Goal: Task Accomplishment & Management: Manage account settings

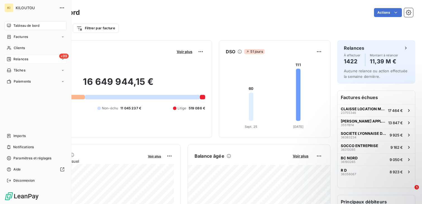
click at [24, 62] on div "+99 Relances" at bounding box center [35, 59] width 62 height 9
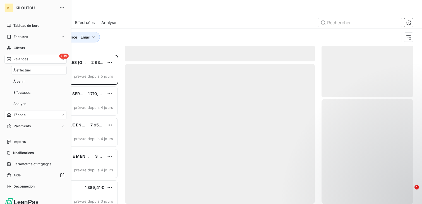
scroll to position [149, 92]
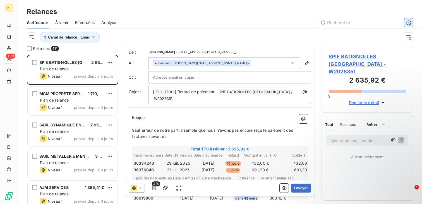
click at [408, 18] on button "button" at bounding box center [408, 22] width 9 height 9
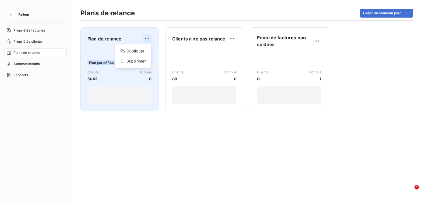
click at [145, 38] on html "Retour Propriétés factures Propriétés clients Plans de relance Automatisations …" at bounding box center [211, 102] width 422 height 204
click at [136, 51] on div "Dupliquer" at bounding box center [133, 51] width 32 height 9
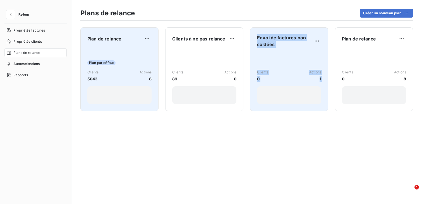
drag, startPoint x: 378, startPoint y: 33, endPoint x: 308, endPoint y: 33, distance: 69.5
click at [308, 33] on div "Plan de relance Plan par défaut Clients 5043 Actions 8 Clients à ne pas relance…" at bounding box center [246, 112] width 351 height 183
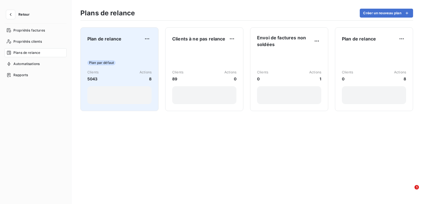
click at [194, 22] on div "Plan de relance Plan par défaut Clients 5043 Actions 8 Clients à ne pas relance…" at bounding box center [246, 112] width 351 height 183
click at [104, 47] on div "Plan de relance Plan par défaut Clients 5043 Actions 8" at bounding box center [119, 69] width 64 height 70
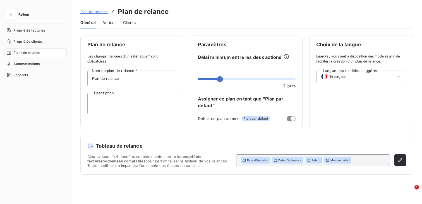
click at [109, 23] on span "Actions" at bounding box center [109, 23] width 14 height 6
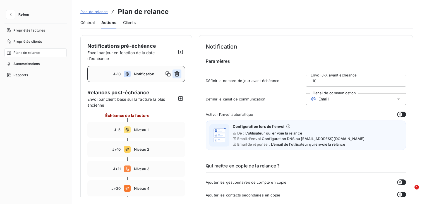
click at [177, 71] on icon "button" at bounding box center [176, 73] width 5 height 5
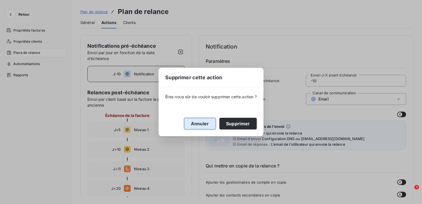
click at [202, 122] on button "Annuler" at bounding box center [200, 124] width 32 height 12
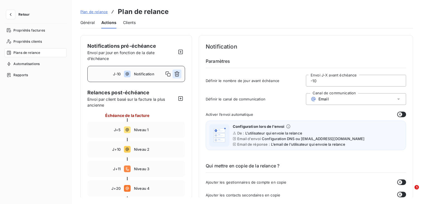
click at [180, 74] on icon "button" at bounding box center [177, 74] width 6 height 6
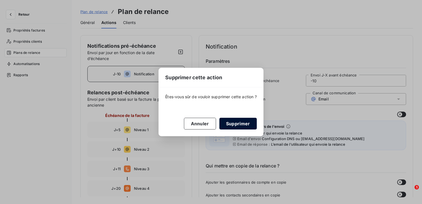
click at [242, 121] on button "Supprimer" at bounding box center [237, 124] width 37 height 12
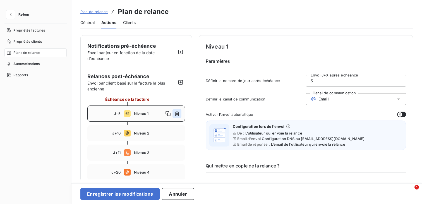
click at [180, 114] on button "button" at bounding box center [177, 113] width 9 height 9
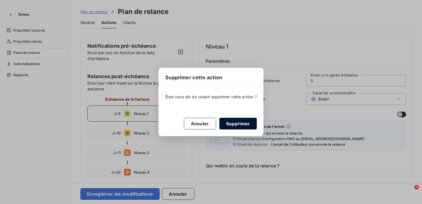
click at [236, 126] on button "Supprimer" at bounding box center [237, 124] width 37 height 12
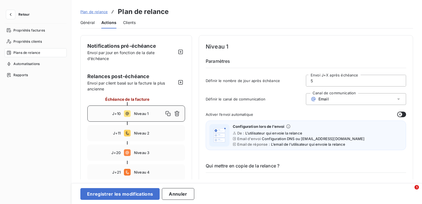
type input "10"
click at [180, 116] on button "button" at bounding box center [177, 113] width 9 height 9
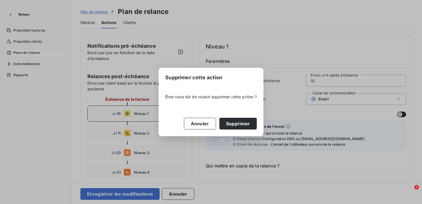
drag, startPoint x: 247, startPoint y: 127, endPoint x: 243, endPoint y: 127, distance: 3.4
click at [247, 127] on button "Supprimer" at bounding box center [237, 124] width 37 height 12
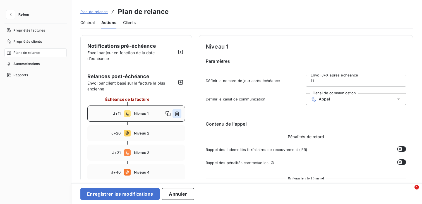
click at [179, 111] on icon "button" at bounding box center [177, 114] width 6 height 6
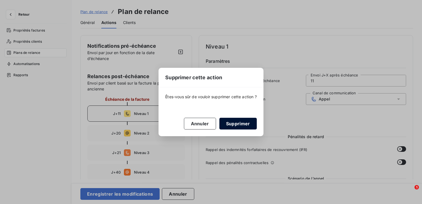
click at [234, 125] on button "Supprimer" at bounding box center [237, 124] width 37 height 12
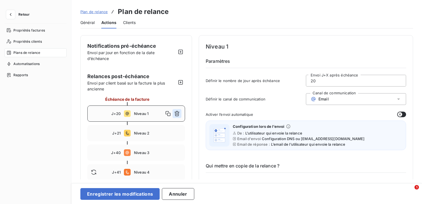
click at [178, 113] on icon "button" at bounding box center [176, 113] width 5 height 5
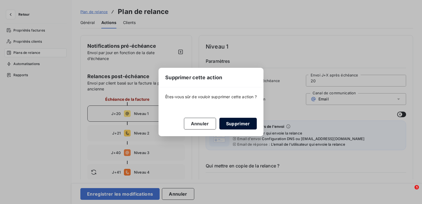
click at [232, 123] on button "Supprimer" at bounding box center [237, 124] width 37 height 12
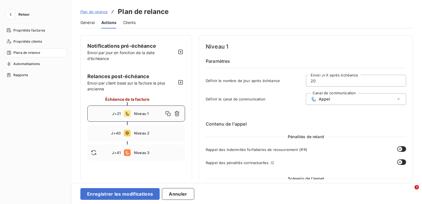
type input "21"
click at [175, 116] on icon "button" at bounding box center [176, 113] width 5 height 5
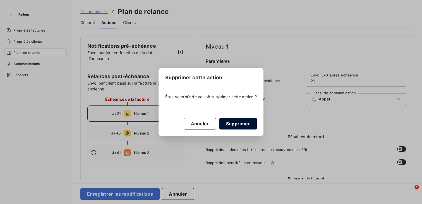
click at [238, 121] on button "Supprimer" at bounding box center [237, 124] width 37 height 12
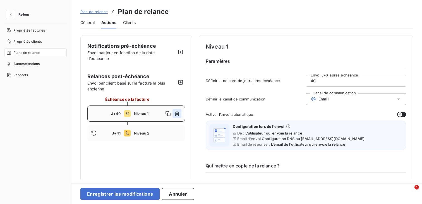
click at [180, 114] on button "button" at bounding box center [177, 113] width 9 height 9
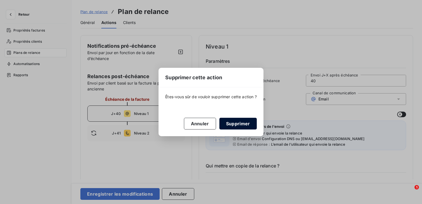
click at [240, 120] on button "Supprimer" at bounding box center [237, 124] width 37 height 12
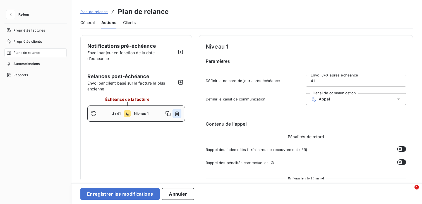
click at [176, 116] on icon "button" at bounding box center [177, 114] width 6 height 6
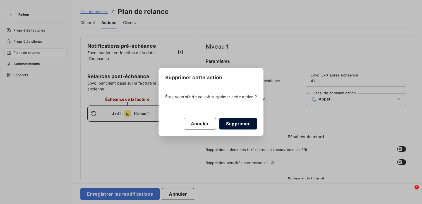
click at [238, 127] on button "Supprimer" at bounding box center [237, 124] width 37 height 12
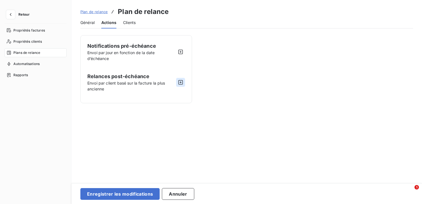
click at [181, 79] on button "button" at bounding box center [180, 82] width 9 height 9
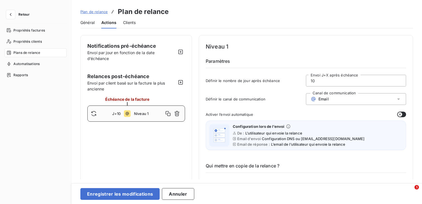
scroll to position [9, 0]
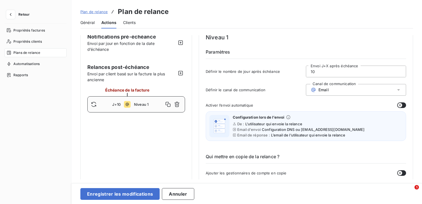
click at [319, 75] on input "10" at bounding box center [356, 71] width 100 height 11
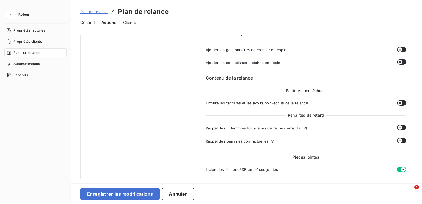
scroll to position [151, 0]
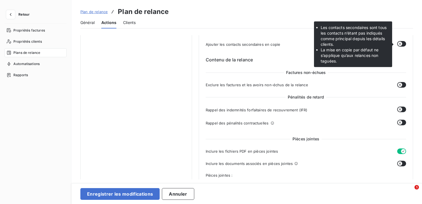
click at [401, 45] on button "button" at bounding box center [401, 44] width 9 height 6
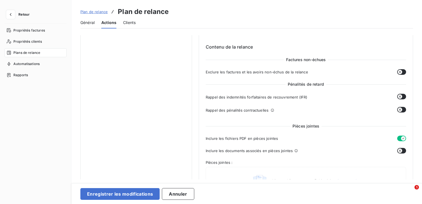
scroll to position [170, 0]
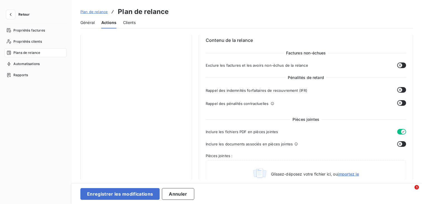
click at [397, 132] on button "button" at bounding box center [401, 132] width 9 height 6
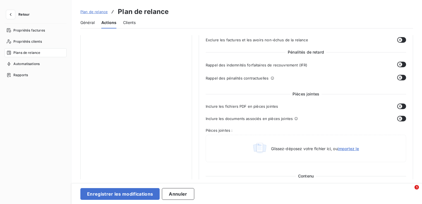
scroll to position [196, 0]
drag, startPoint x: 306, startPoint y: 41, endPoint x: 244, endPoint y: 41, distance: 62.0
click at [244, 41] on div "Exclure les factures et les avoirs non-échus de la relance" at bounding box center [306, 40] width 200 height 6
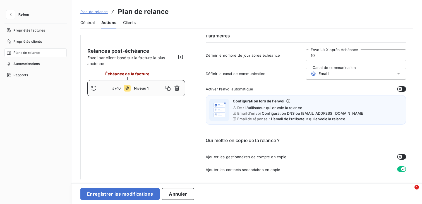
scroll to position [25, 0]
drag, startPoint x: 322, startPoint y: 58, endPoint x: 286, endPoint y: 58, distance: 35.7
click at [286, 58] on div "Définir le nombre de jour après échéance 10 Envoi J+X après échéance" at bounding box center [306, 57] width 200 height 15
type input "0"
click at [279, 83] on div "Définir le canal de communication Canal de communication Email" at bounding box center [306, 75] width 200 height 15
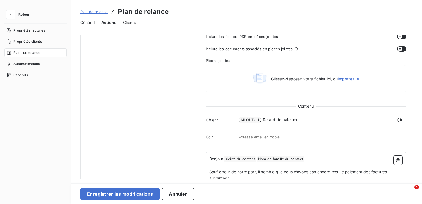
scroll to position [284, 0]
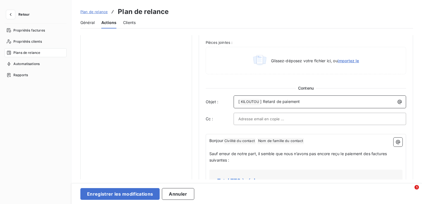
click at [312, 99] on p "[ KILOUTOU ﻿ ] Retard de paiement" at bounding box center [321, 102] width 166 height 7
click at [334, 99] on p "[ KILOUTOU ﻿ ] Connectez-vous à votre espace" at bounding box center [321, 102] width 166 height 7
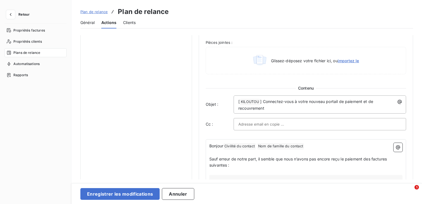
click at [280, 123] on input "text" at bounding box center [268, 124] width 60 height 8
click at [229, 116] on div "Contenu Objet : [ KILOUTOU ﻿ ] Connectez-vous à votre nouveau portail de paieme…" at bounding box center [306, 107] width 200 height 45
click at [271, 108] on p "[ KILOUTOU ﻿ ] Connectez-vous à votre nouveau portail de paiement et de recouvr…" at bounding box center [321, 105] width 166 height 13
click at [395, 102] on button "button" at bounding box center [399, 101] width 9 height 9
click at [376, 87] on html "Retour Propriétés factures Propriétés clients Plans de relance Automatisations …" at bounding box center [211, 102] width 422 height 204
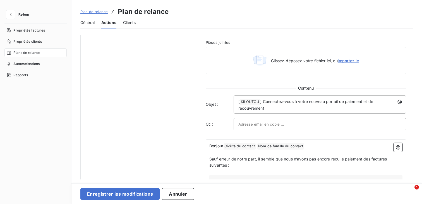
scroll to position [307, 0]
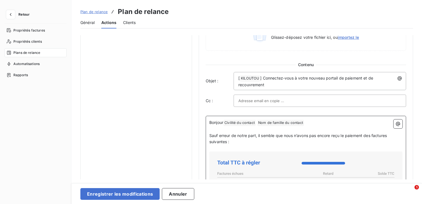
click at [332, 138] on p "Sauf erreur de notre part, il semble que nous n’avons pas encore reçu le paieme…" at bounding box center [305, 139] width 193 height 13
click at [319, 133] on p "Sauf erreur de notre part, il semble que nous n’avons pas encore reçu le paieme…" at bounding box center [305, 139] width 193 height 13
click at [326, 145] on p "﻿" at bounding box center [305, 148] width 193 height 6
click at [325, 143] on p "Sauf erreur de notre part, il semble que nous n’avons pas encore reçu le paieme…" at bounding box center [305, 139] width 193 height 13
click at [319, 85] on p "[ KILOUTOU ﻿ ] Connectez-vous à votre nouveau portail de paiement et de recouvr…" at bounding box center [321, 81] width 166 height 13
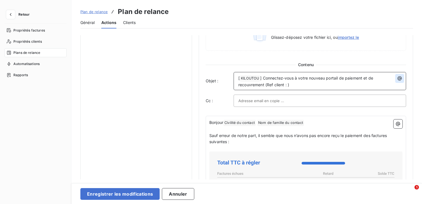
click at [399, 78] on icon "button" at bounding box center [400, 79] width 6 height 6
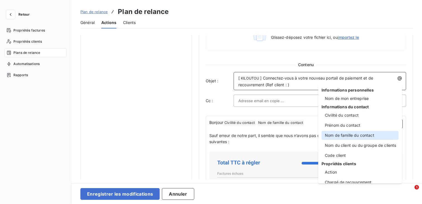
scroll to position [27, 0]
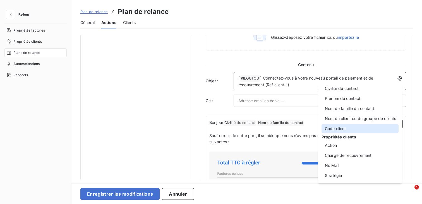
click at [367, 126] on div "Code client" at bounding box center [360, 128] width 77 height 9
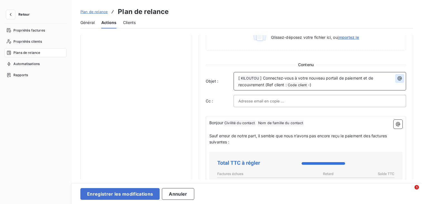
click at [397, 78] on icon "button" at bounding box center [400, 79] width 6 height 6
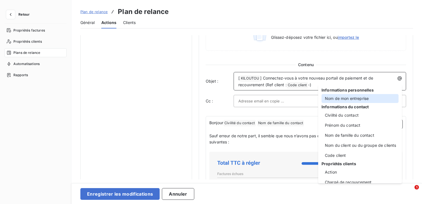
click at [360, 101] on div "Nom de mon entreprise" at bounding box center [360, 98] width 77 height 9
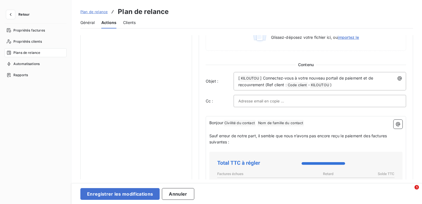
click at [321, 111] on div "Pièces jointes Inclure les fichiers PDF en pièces jointes Inclure les documents…" at bounding box center [306, 171] width 200 height 382
click at [337, 87] on p "[ KILOUTOU ﻿ ] Connectez-vous à votre nouveau portail de paiement et de recouvr…" at bounding box center [321, 81] width 166 height 13
click at [398, 78] on icon "button" at bounding box center [400, 78] width 4 height 4
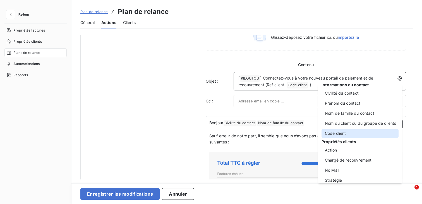
scroll to position [24, 0]
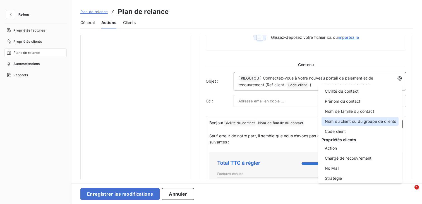
click at [362, 123] on div "Nom du client ou du groupe de clients" at bounding box center [360, 121] width 77 height 9
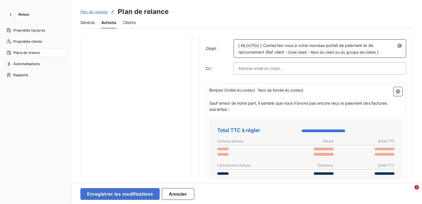
scroll to position [341, 0]
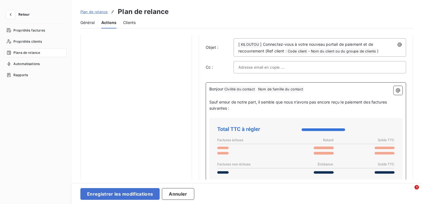
click at [315, 109] on p "Sauf erreur de notre part, il semble que nous n’avons pas encore reçu le paieme…" at bounding box center [305, 105] width 193 height 13
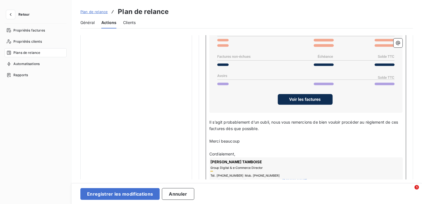
scroll to position [456, 0]
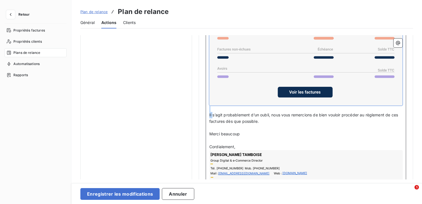
click at [213, 113] on span "Il s’agit probablement d’un oubli, nous vous remercions de bien vouloir procéde…" at bounding box center [304, 118] width 190 height 11
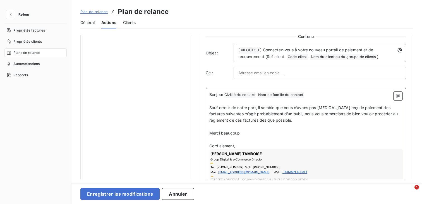
click at [252, 105] on p "Sauf erreur de notre part, il semble que nous n’avons pas encore reçu le paieme…" at bounding box center [305, 114] width 193 height 19
click at [246, 139] on p "﻿" at bounding box center [305, 140] width 193 height 6
click at [252, 122] on p "Sauf erreur de notre part, il semble que nous n’avons pas encore reçu le paieme…" at bounding box center [305, 114] width 193 height 19
click at [287, 106] on span "Sauf erreur de notre part, il semble que nous n’avons pas encore reçu le paieme…" at bounding box center [304, 114] width 190 height 18
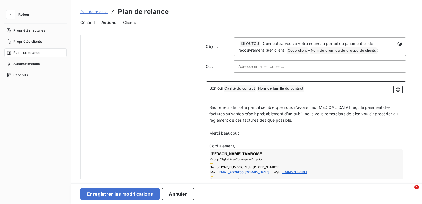
scroll to position [367, 0]
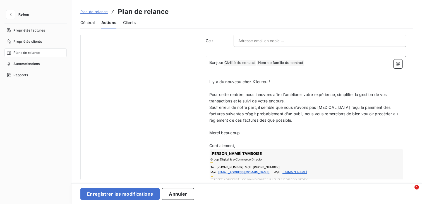
click at [274, 81] on p "Il y a du nouveau chez Kiloutou !" at bounding box center [305, 82] width 193 height 6
click at [283, 93] on span "Pour cette rentrée, nous innovons afin d'améliorer votre expérience, simplifier…" at bounding box center [298, 97] width 179 height 11
click at [312, 95] on span "Pour cette rentrée, nous innovons afin d'améliorer votre expérience, simplifier…" at bounding box center [298, 97] width 179 height 11
click at [311, 102] on p "Pour cette rentrée, nous innovons afin d'améliorer votre expérience, simplifier…" at bounding box center [305, 98] width 193 height 13
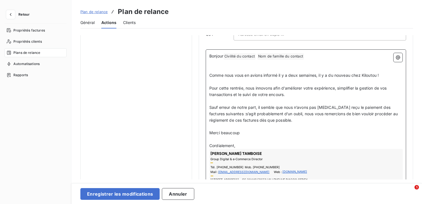
scroll to position [380, 0]
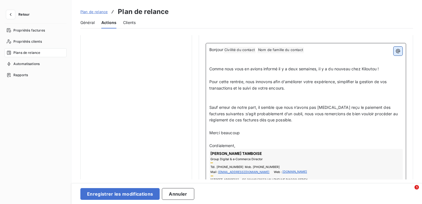
click at [397, 49] on icon "button" at bounding box center [398, 51] width 6 height 6
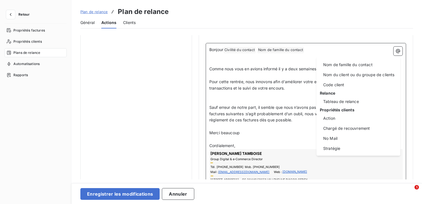
scroll to position [54, 0]
click at [365, 120] on div "Action" at bounding box center [358, 117] width 77 height 9
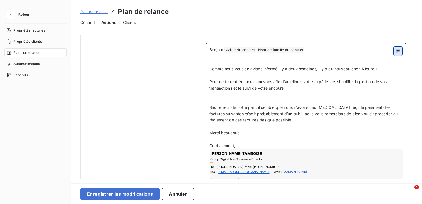
click at [398, 49] on icon "button" at bounding box center [398, 51] width 4 height 4
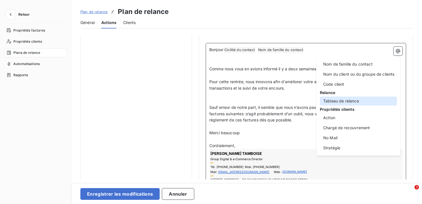
click at [383, 99] on div "Tableau de relance" at bounding box center [358, 101] width 77 height 9
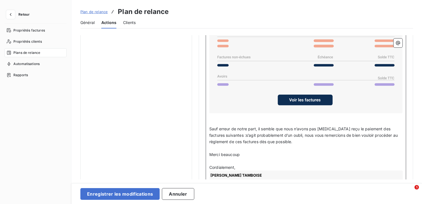
scroll to position [476, 0]
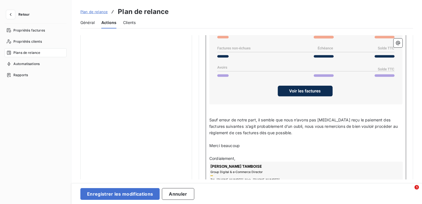
click at [315, 90] on rect at bounding box center [305, 91] width 55 height 11
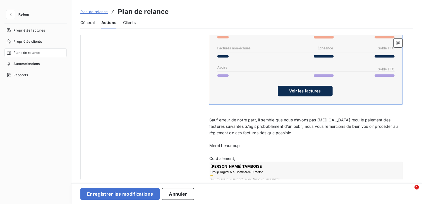
scroll to position [423, 0]
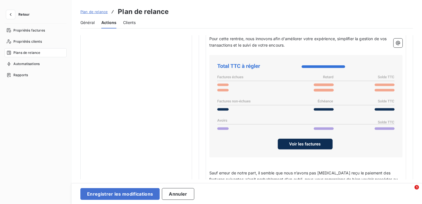
click at [403, 116] on div "Bonjour Civilité du contact ﻿ Nom de famille du contact ﻿ ﻿ ﻿ ﻿ Comme nous vous…" at bounding box center [306, 139] width 200 height 278
click at [367, 162] on p "﻿" at bounding box center [305, 160] width 193 height 6
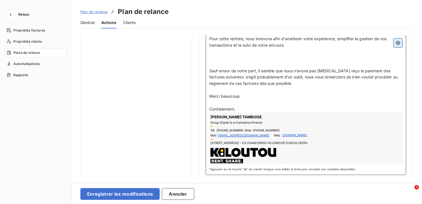
click at [397, 42] on icon "button" at bounding box center [398, 43] width 6 height 6
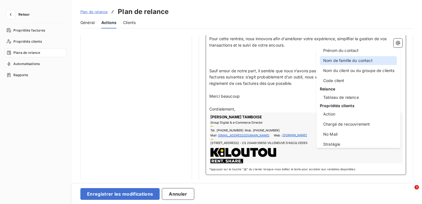
scroll to position [54, 0]
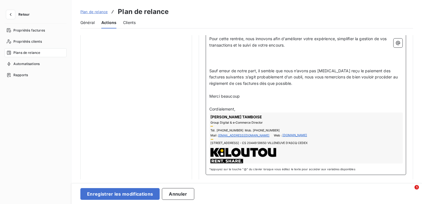
click at [278, 74] on html "Retour Propriétés factures Propriétés clients Plans de relance Automatisations …" at bounding box center [211, 102] width 422 height 204
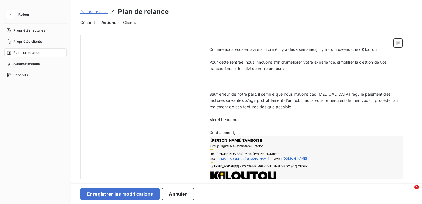
scroll to position [374, 0]
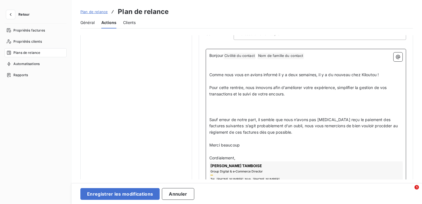
click at [288, 92] on p "Pour cette rentrée, nous innovons afin d'améliorer votre expérience, simplifier…" at bounding box center [305, 91] width 193 height 13
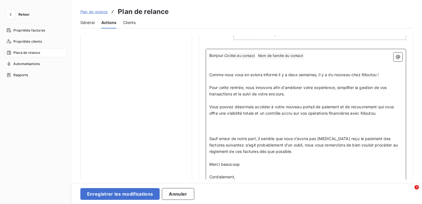
click at [291, 114] on span "Vous pouvez désormais accéder à votre nouveau portail de paiement et de recouvr…" at bounding box center [302, 109] width 186 height 11
click at [371, 123] on p "﻿" at bounding box center [305, 126] width 193 height 6
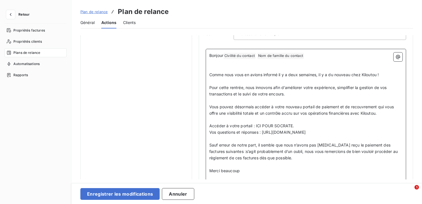
click at [288, 142] on p "Sauf erreur de notre part, il semble que nous n’avons pas encore reçu le paieme…" at bounding box center [305, 151] width 193 height 19
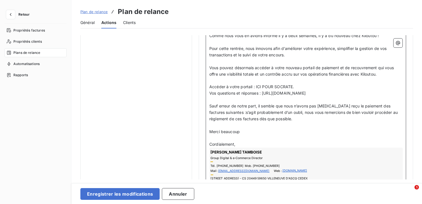
scroll to position [432, 0]
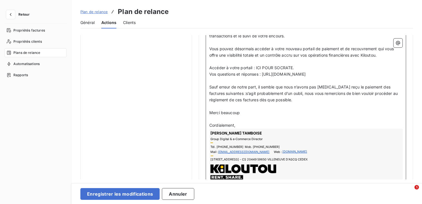
click at [264, 112] on p "Merci beaucoup" at bounding box center [305, 113] width 193 height 6
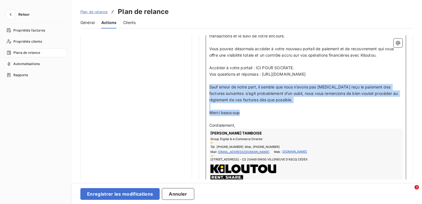
click at [210, 86] on span "Sauf erreur de notre part, il semble que nous n’avons pas encore reçu le paieme…" at bounding box center [304, 94] width 190 height 18
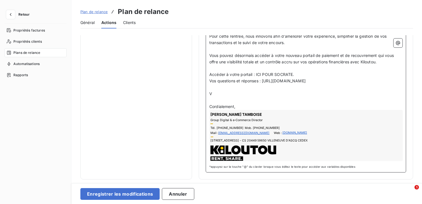
scroll to position [425, 0]
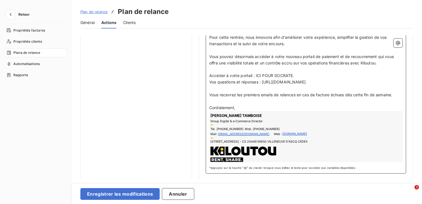
click at [243, 92] on p "Vous recevrez les premiers emails de relances en cas de facture échues dès cett…" at bounding box center [305, 95] width 193 height 6
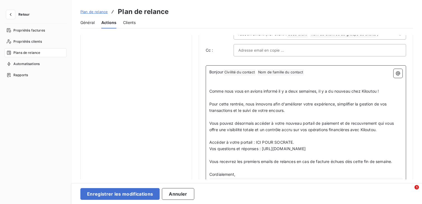
scroll to position [373, 0]
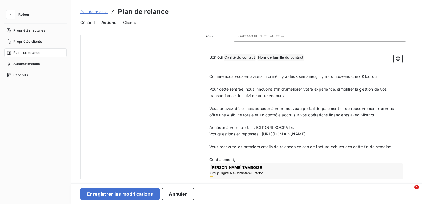
click at [217, 69] on p "﻿" at bounding box center [305, 70] width 193 height 6
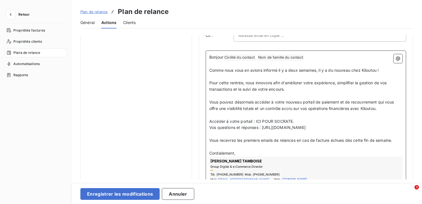
click at [262, 74] on p "﻿" at bounding box center [305, 76] width 193 height 6
click at [290, 88] on p "Pour cette rentrée, nous innovons afin d'améliorer votre expérience, simplifier…" at bounding box center [305, 86] width 193 height 13
click at [264, 100] on span "Vous pouvez désormais accéder à votre nouveau portail de paiement et de recouvr…" at bounding box center [302, 105] width 186 height 11
click at [276, 70] on span "Comme nous vous en avions informé il y a deux semaines, il y a du nouveau chez …" at bounding box center [293, 70] width 169 height 5
click at [285, 68] on span "Comme nous vous en avions informé il y a deux semaines, il y a du nouveau chez …" at bounding box center [293, 70] width 169 height 5
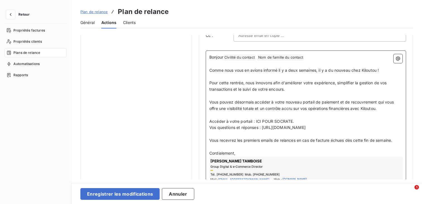
click at [294, 70] on span "Comme nous vous en avions informé il y a deux semaines, il y a du nouveau chez …" at bounding box center [293, 70] width 169 height 5
click at [271, 70] on span "Comme nous vous en avions informé il y a deux semaines, il y a du nouveau chez …" at bounding box center [293, 70] width 169 height 5
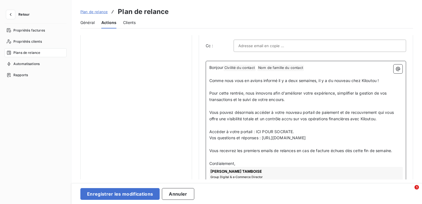
scroll to position [370, 0]
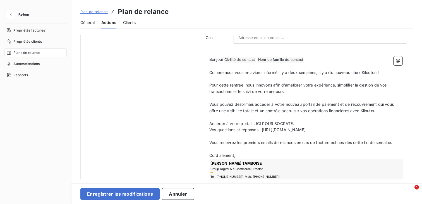
click at [220, 72] on span "Comme nous vous en avions informé il y a deux semaines, il y a du nouveau chez …" at bounding box center [293, 72] width 169 height 5
copy span "Comme nous vous en avions informé il y a deux semaines, il y a du nouveau chez …"
click at [270, 83] on span "Pour cette rentrée, nous innovons afin d'améliorer votre expérience, simplifier…" at bounding box center [298, 88] width 179 height 11
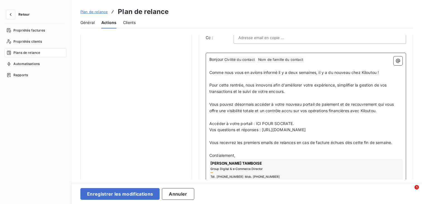
click at [264, 92] on span "Pour cette rentrée, nous innovons afin d'améliorer votre expérience, simplifier…" at bounding box center [298, 88] width 179 height 11
click at [272, 104] on span "Vous pouvez désormais accéder à votre nouveau portail de paiement et de recouvr…" at bounding box center [302, 107] width 186 height 11
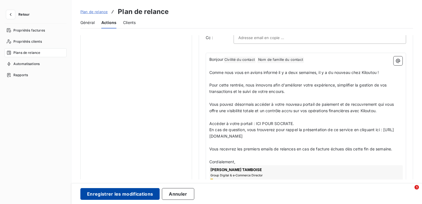
click at [139, 191] on button "Enregistrer les modifications" at bounding box center [119, 194] width 79 height 12
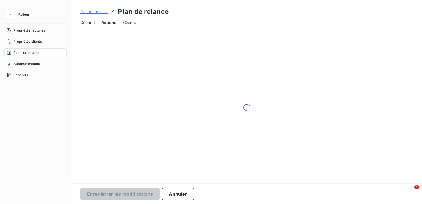
click at [131, 22] on span "Clients" at bounding box center [129, 23] width 13 height 6
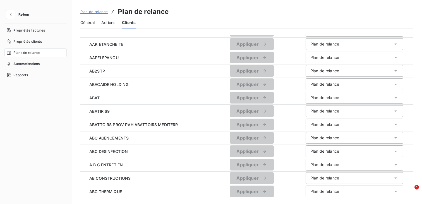
scroll to position [579, 0]
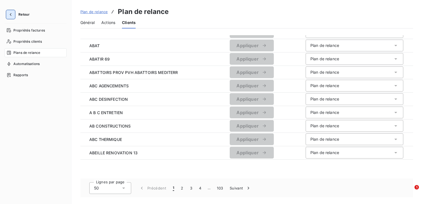
click at [8, 14] on icon "button" at bounding box center [11, 15] width 6 height 6
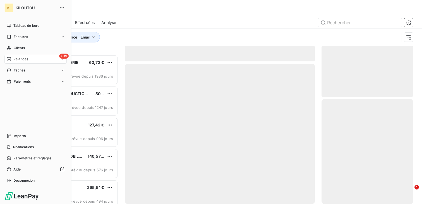
scroll to position [149, 92]
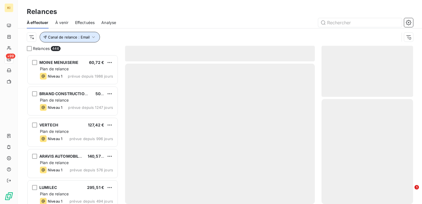
click at [69, 39] on span "Canal de relance : Email" at bounding box center [69, 37] width 42 height 4
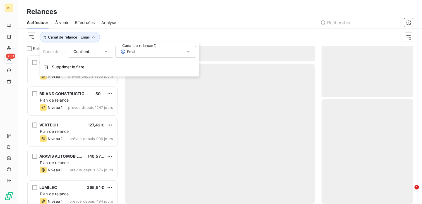
click at [97, 49] on div "Contient is" at bounding box center [88, 52] width 30 height 8
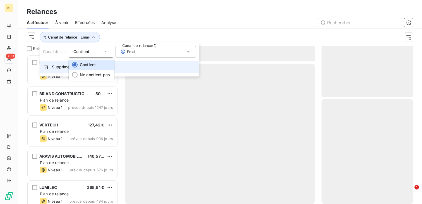
drag, startPoint x: 95, startPoint y: 74, endPoint x: 153, endPoint y: 61, distance: 59.7
click at [153, 61] on div "Canal de relance Contient Contient Ne contient pas Canal de relance (1) Email S…" at bounding box center [120, 59] width 160 height 34
click at [53, 65] on span "Supprimer le filtre" at bounding box center [68, 67] width 32 height 6
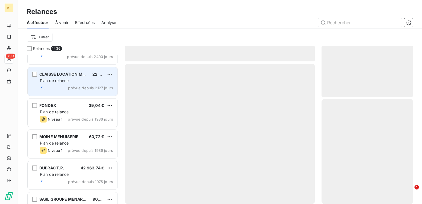
scroll to position [52, 0]
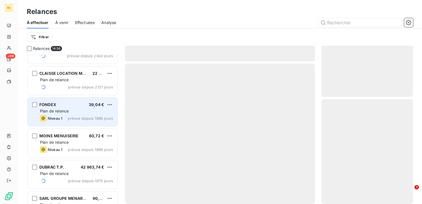
click at [79, 113] on div "Plan de relance" at bounding box center [76, 111] width 73 height 6
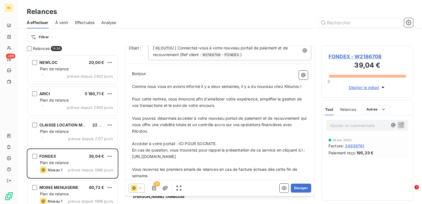
scroll to position [43, 0]
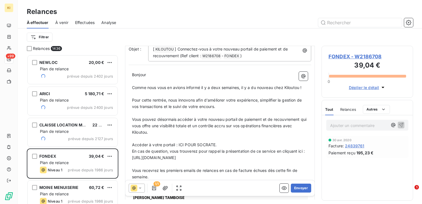
click at [211, 139] on p "﻿" at bounding box center [220, 139] width 176 height 6
click at [305, 75] on icon "button" at bounding box center [304, 76] width 4 height 4
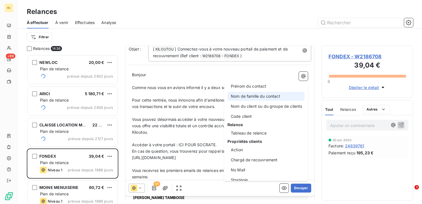
scroll to position [49, 0]
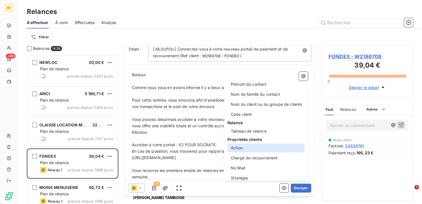
click at [279, 149] on div "Action" at bounding box center [266, 147] width 77 height 9
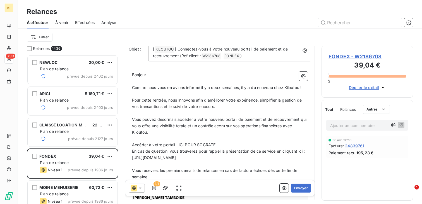
click at [139, 190] on icon at bounding box center [140, 188] width 6 height 6
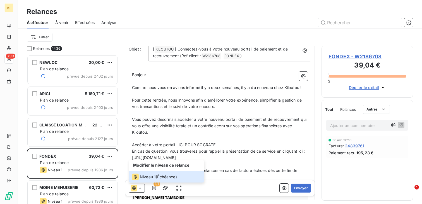
click at [194, 146] on span "Accéder à votre portail : ICI POUR SOCRATE." at bounding box center [174, 144] width 85 height 5
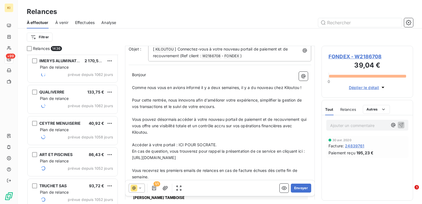
scroll to position [1168, 0]
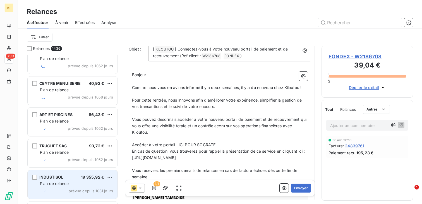
click at [83, 181] on div "Plan de relance" at bounding box center [76, 184] width 73 height 6
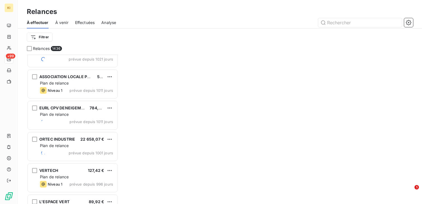
scroll to position [1541, 0]
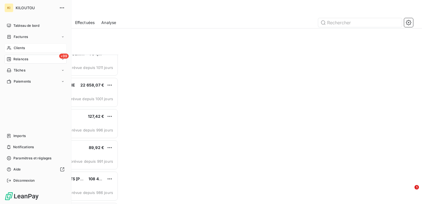
click at [18, 47] on span "Clients" at bounding box center [19, 48] width 11 height 5
click at [18, 46] on span "Clients" at bounding box center [19, 48] width 11 height 5
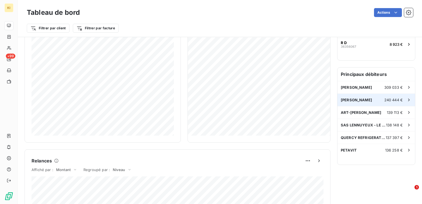
scroll to position [130, 0]
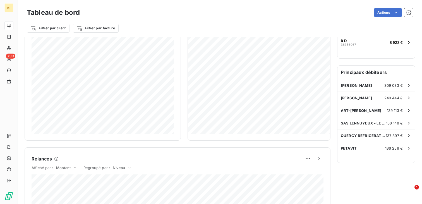
click at [371, 72] on h6 "Principaux débiteurs" at bounding box center [377, 72] width 78 height 13
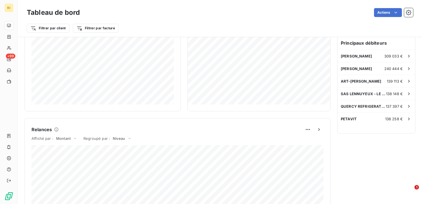
scroll to position [159, 0]
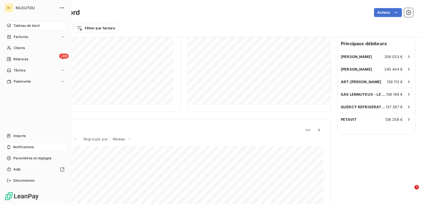
click at [20, 146] on span "Notifications" at bounding box center [23, 147] width 21 height 5
click at [10, 157] on icon at bounding box center [9, 158] width 4 height 4
click at [25, 60] on span "Relances" at bounding box center [20, 59] width 15 height 5
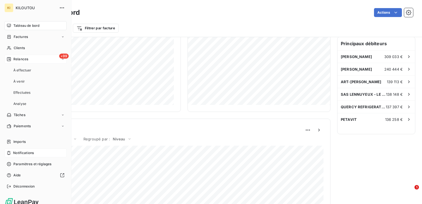
click at [42, 61] on div "+99 Relances" at bounding box center [35, 59] width 62 height 9
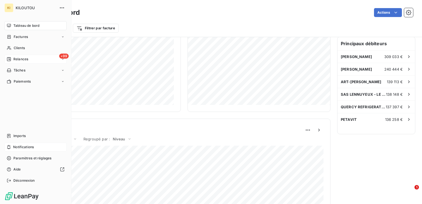
click at [42, 61] on div "+99 Relances" at bounding box center [35, 59] width 62 height 9
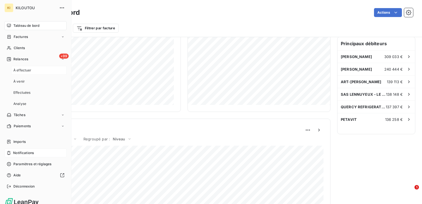
click at [32, 72] on div "À effectuer" at bounding box center [39, 70] width 56 height 9
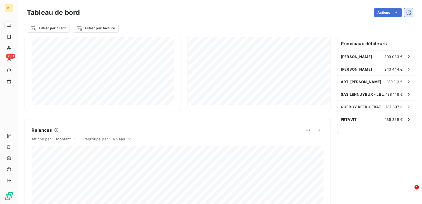
click at [408, 14] on icon "button" at bounding box center [409, 13] width 6 height 6
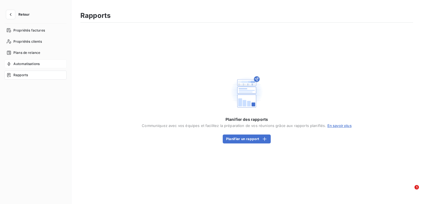
click at [47, 63] on div "Automatisations" at bounding box center [35, 63] width 62 height 9
click at [260, 136] on div "button" at bounding box center [263, 139] width 8 height 6
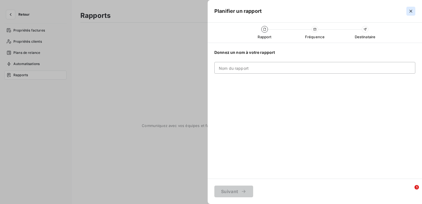
click at [411, 11] on icon "button" at bounding box center [411, 11] width 3 height 3
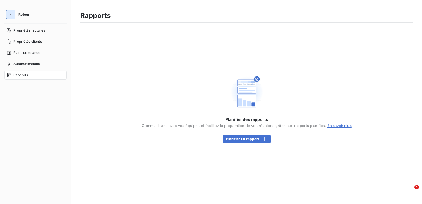
click at [12, 15] on icon "button" at bounding box center [11, 15] width 6 height 6
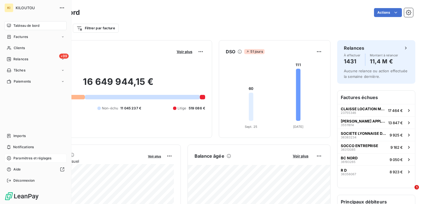
click at [20, 157] on span "Paramètres et réglages" at bounding box center [32, 158] width 38 height 5
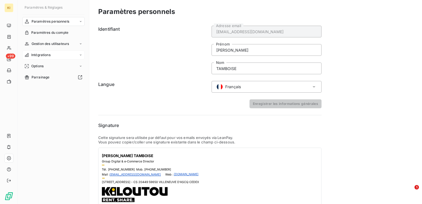
click at [68, 56] on div "Intégrations" at bounding box center [53, 55] width 62 height 9
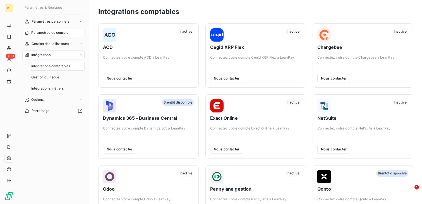
click at [64, 32] on span "Paramètres du compte" at bounding box center [49, 32] width 37 height 5
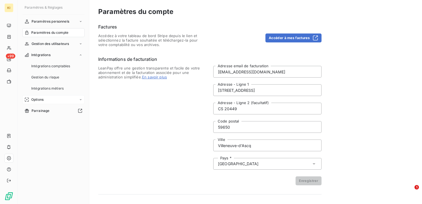
click at [56, 98] on div "Options" at bounding box center [53, 99] width 62 height 9
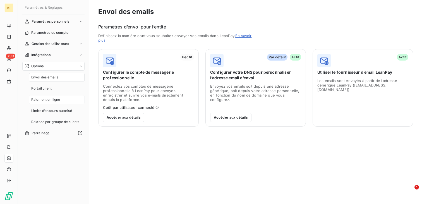
click at [59, 99] on span "Paiement en ligne" at bounding box center [45, 99] width 29 height 5
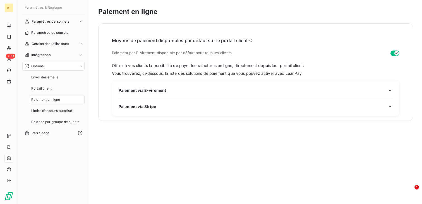
click at [150, 87] on div "Paiement via E-virement Paiement via Stripe" at bounding box center [256, 98] width 288 height 35
click at [150, 88] on span "Paiement via E-virement" at bounding box center [142, 90] width 47 height 6
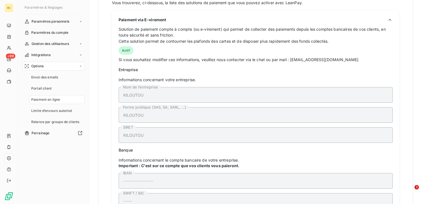
scroll to position [13, 0]
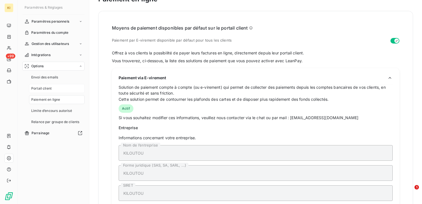
click at [56, 87] on div "Portail client" at bounding box center [57, 88] width 56 height 9
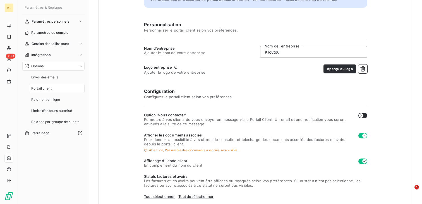
scroll to position [140, 0]
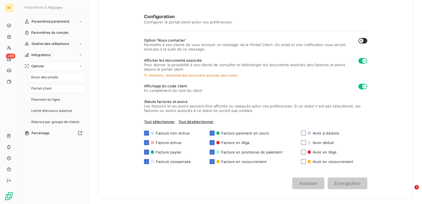
click at [62, 78] on div "Envoi des emails" at bounding box center [57, 77] width 56 height 9
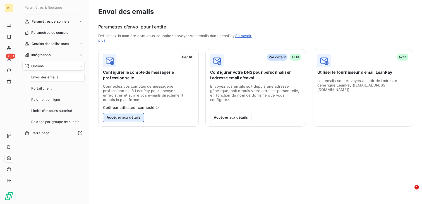
click at [126, 116] on button "Accéder aux détails" at bounding box center [123, 117] width 41 height 9
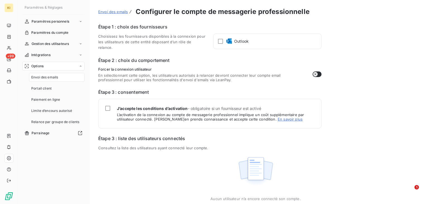
click at [116, 11] on span "Envoi des emails" at bounding box center [113, 11] width 30 height 4
